Goal: Transaction & Acquisition: Purchase product/service

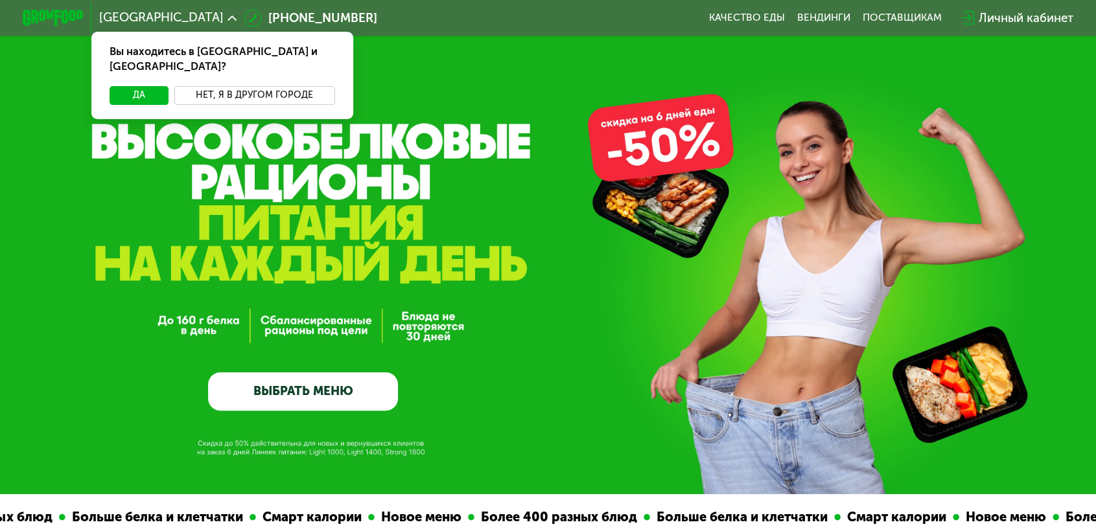
click at [308, 86] on button "Нет, я в другом городе" at bounding box center [254, 95] width 161 height 18
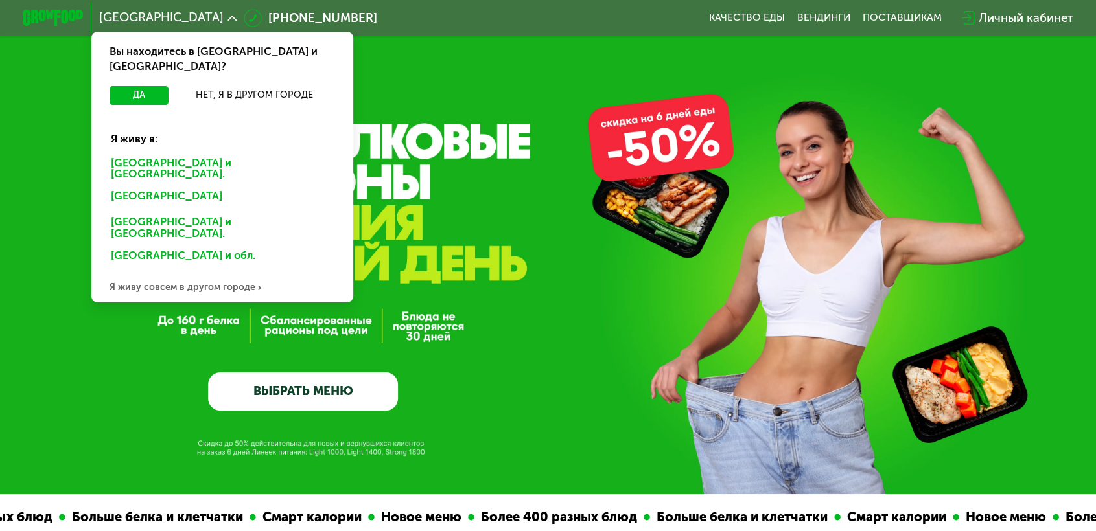
click at [240, 152] on div "Санкт-Петербурге и обл." at bounding box center [222, 168] width 244 height 32
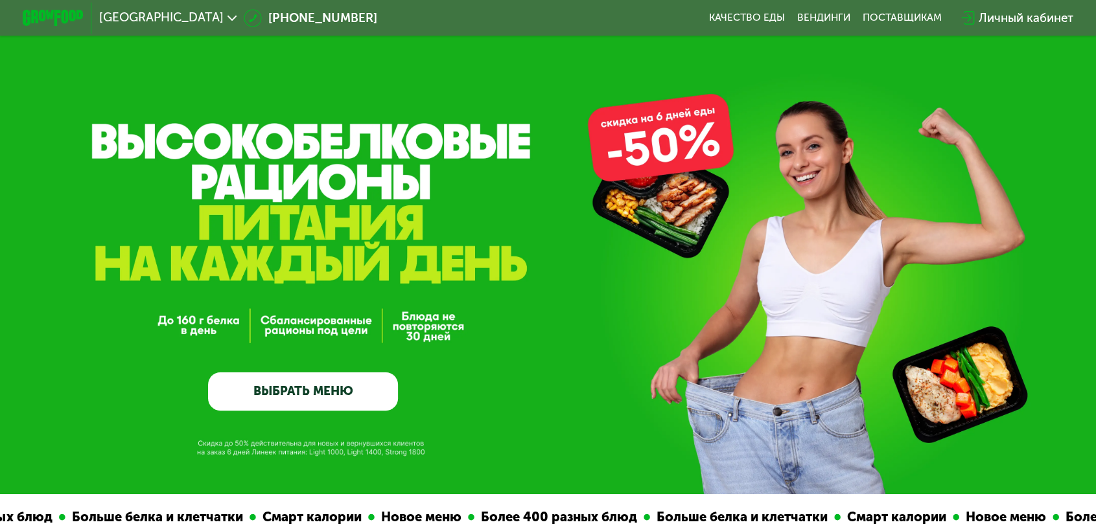
click at [300, 397] on link "ВЫБРАТЬ МЕНЮ" at bounding box center [302, 392] width 189 height 38
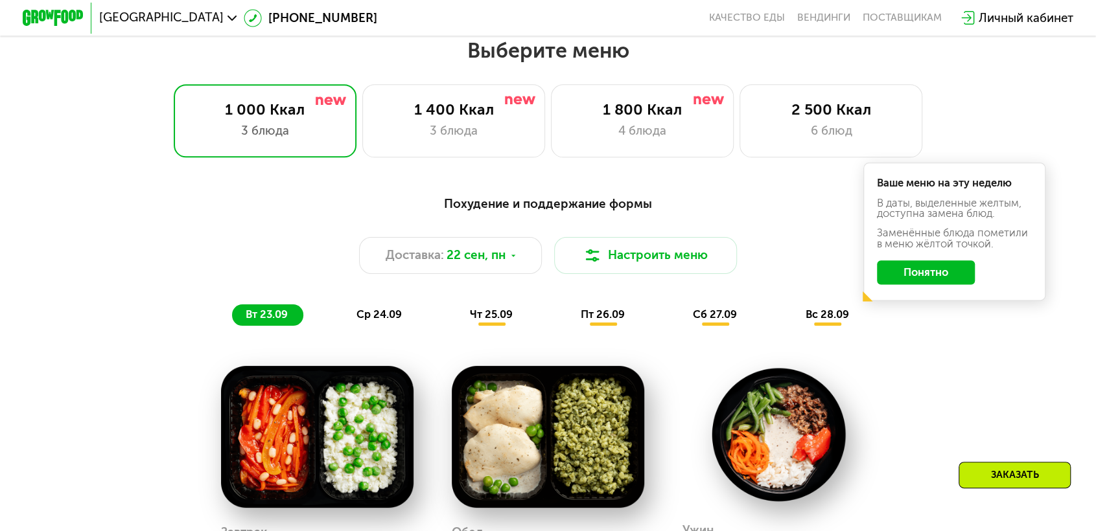
scroll to position [960, 0]
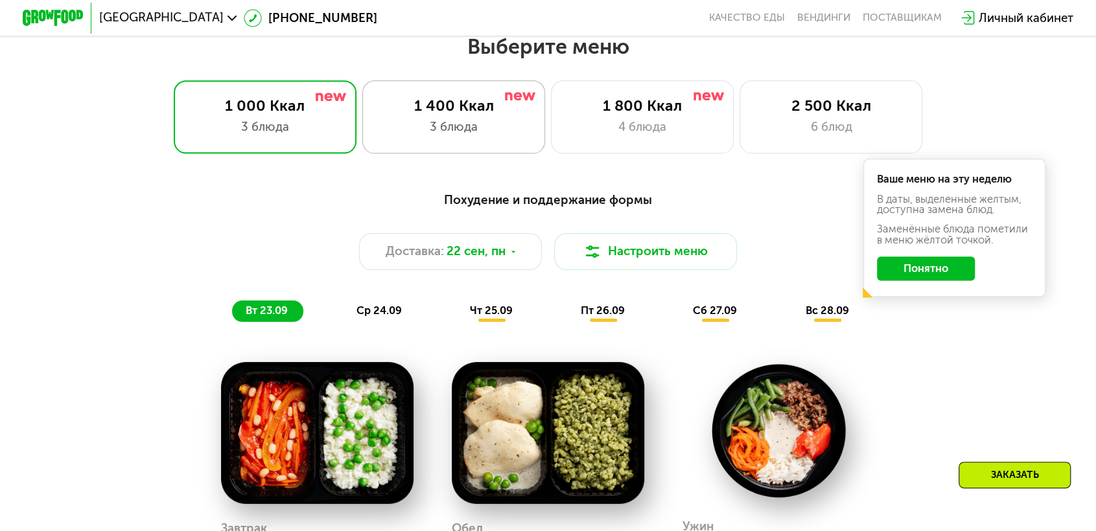
click at [492, 118] on div "3 блюда" at bounding box center [453, 127] width 151 height 18
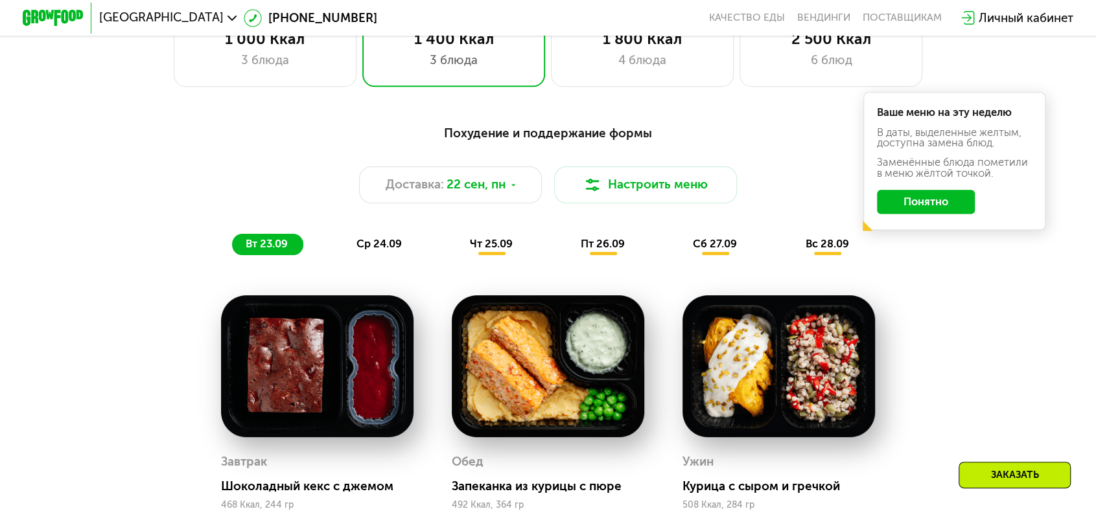
scroll to position [1025, 0]
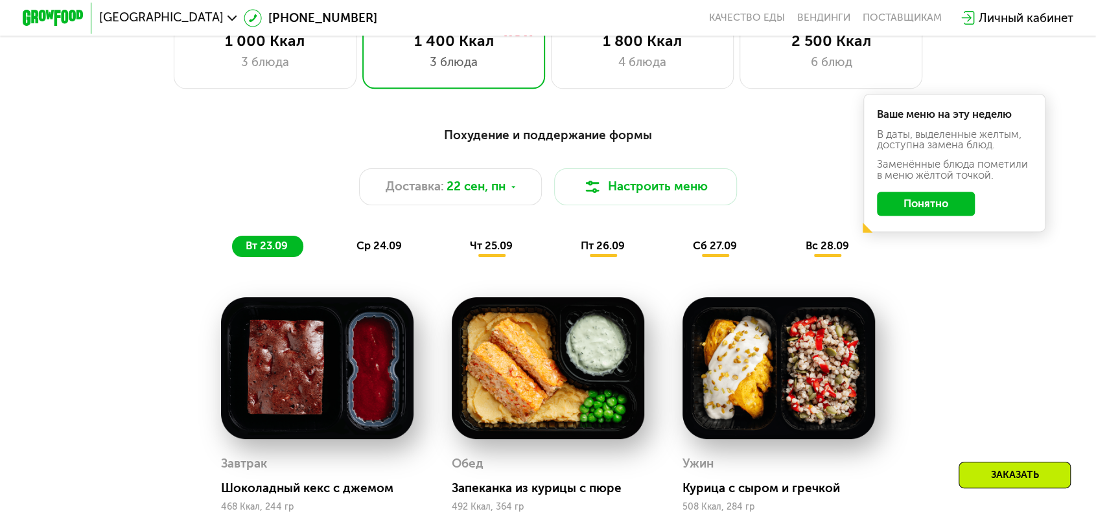
click at [492, 240] on span "чт 25.09" at bounding box center [491, 246] width 43 height 12
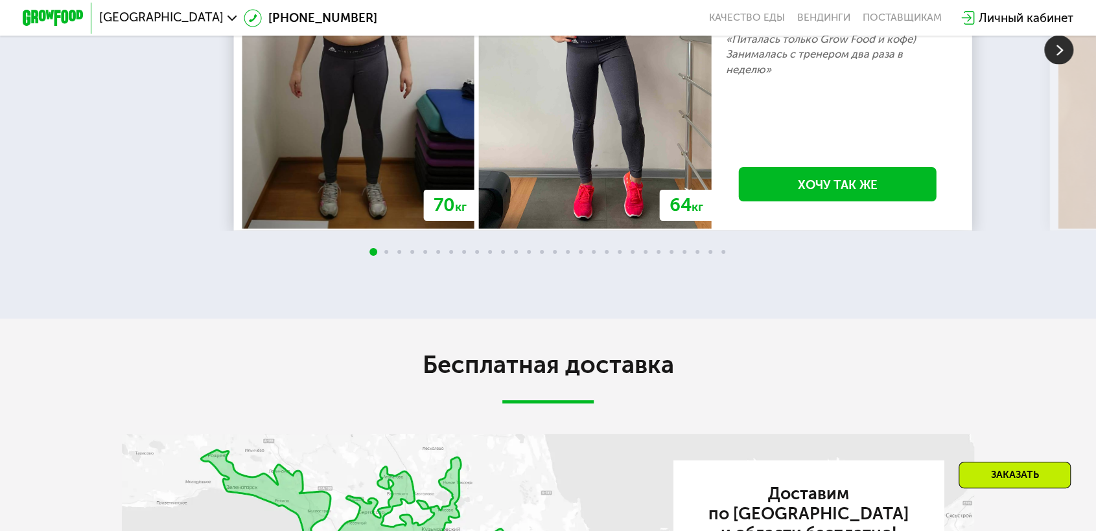
scroll to position [3163, 0]
